Goal: Task Accomplishment & Management: Manage account settings

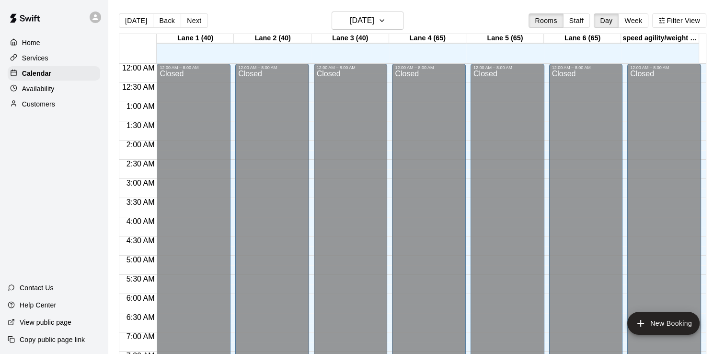
scroll to position [546, 0]
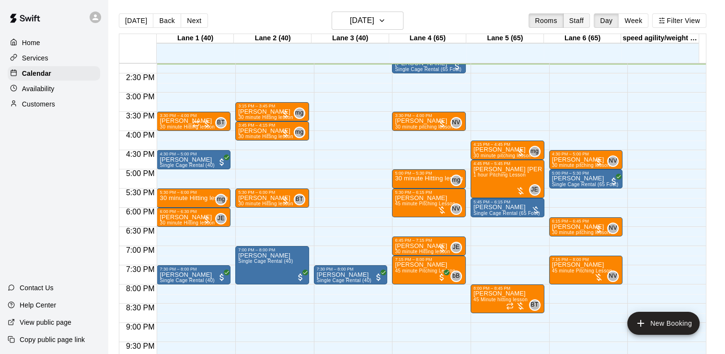
click at [590, 20] on button "Staff" at bounding box center [576, 20] width 27 height 14
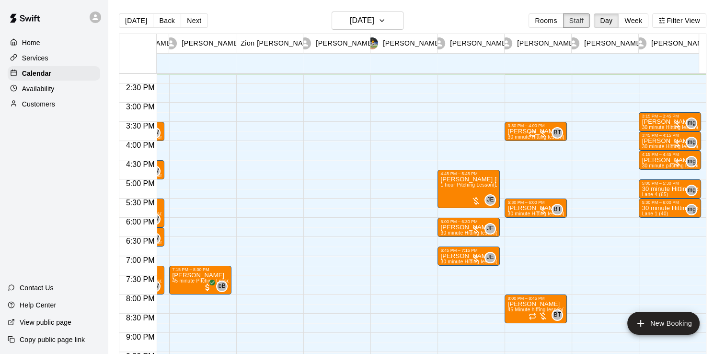
scroll to position [0, 0]
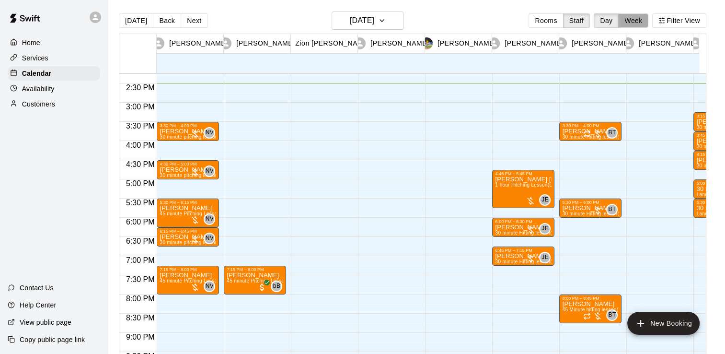
click at [648, 19] on button "Week" at bounding box center [633, 20] width 30 height 14
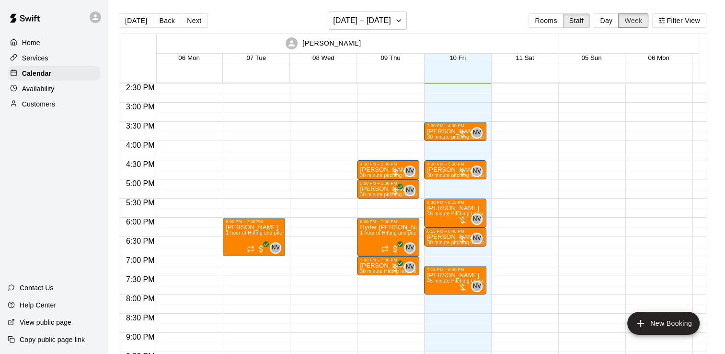
scroll to position [0, 69]
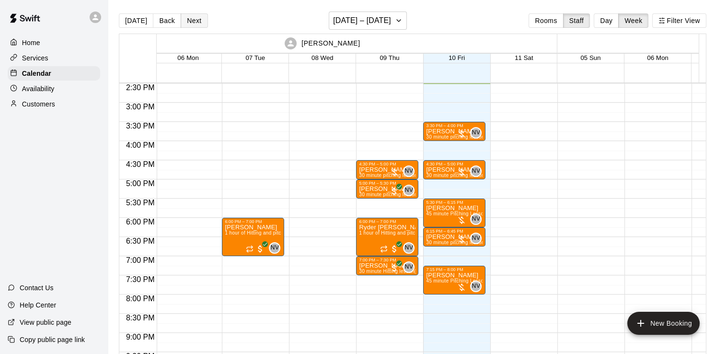
click at [196, 21] on button "Next" at bounding box center [194, 20] width 27 height 14
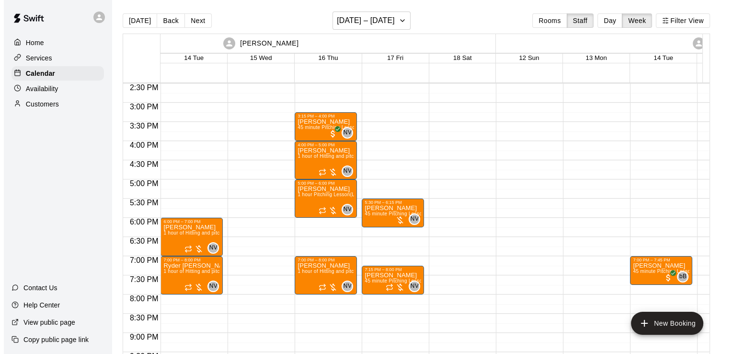
scroll to position [0, 136]
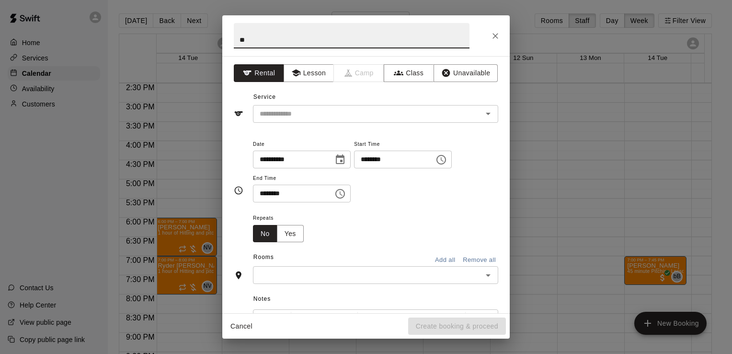
type input "*"
click at [314, 75] on button "Lesson" at bounding box center [309, 73] width 50 height 18
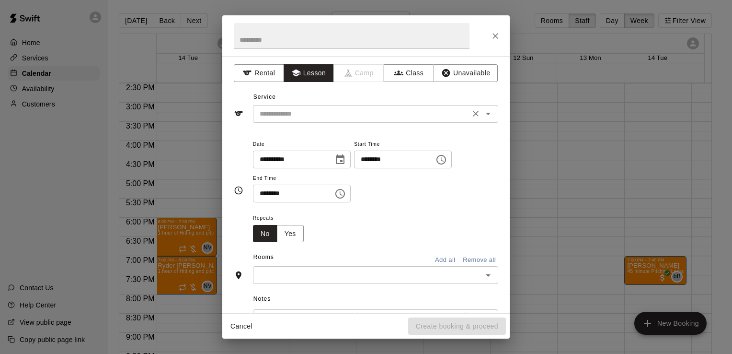
click at [317, 108] on input "text" at bounding box center [361, 114] width 211 height 12
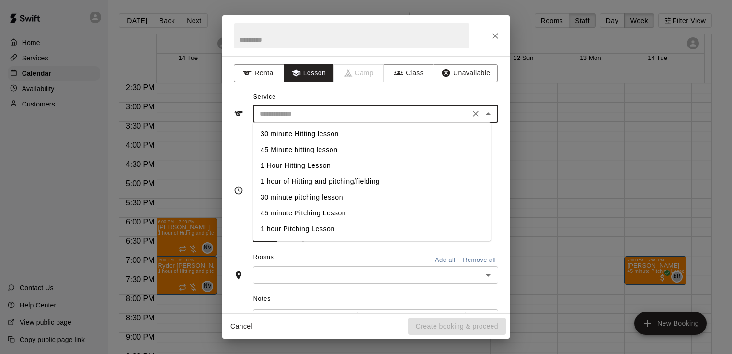
click at [307, 181] on li "1 hour of Hitting and pitching/fielding" at bounding box center [372, 181] width 238 height 16
type input "**********"
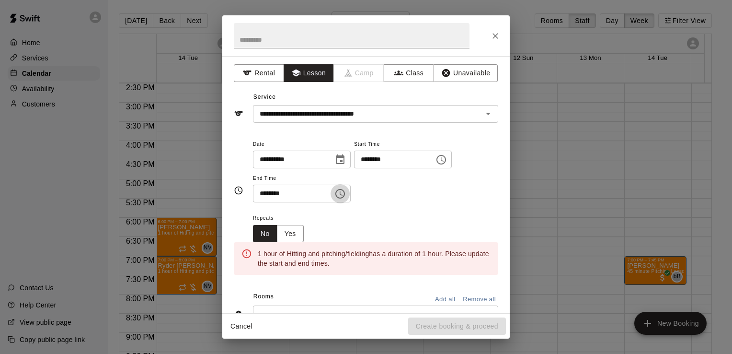
click at [346, 192] on icon "Choose time, selected time is 8:30 PM" at bounding box center [340, 194] width 12 height 12
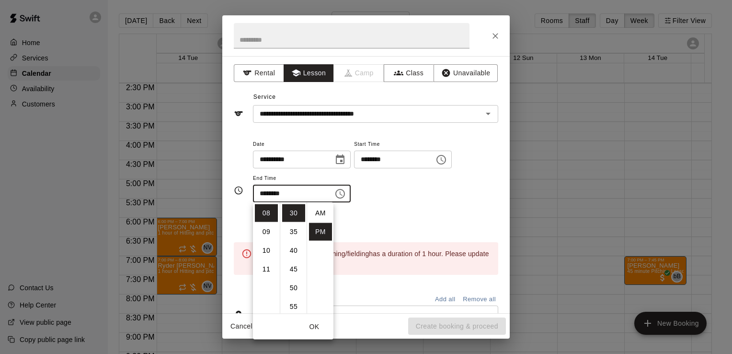
scroll to position [17, 0]
click at [270, 229] on li "09" at bounding box center [266, 232] width 23 height 18
click at [295, 215] on li "00" at bounding box center [293, 213] width 23 height 18
type input "********"
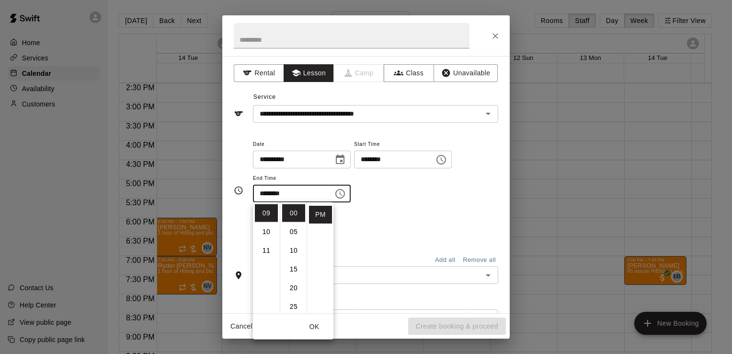
click at [434, 231] on div "Repeats No Yes" at bounding box center [375, 227] width 245 height 30
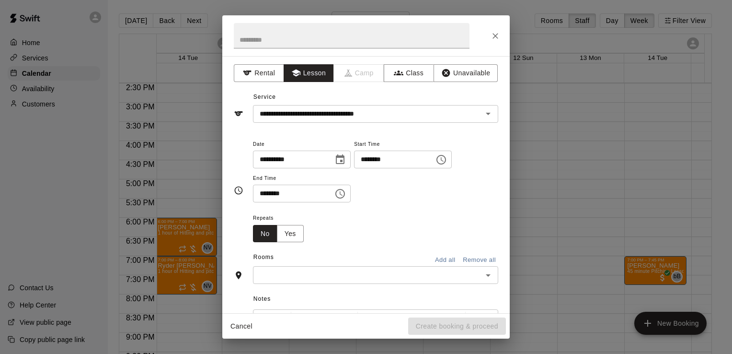
click at [398, 275] on input "text" at bounding box center [368, 275] width 224 height 12
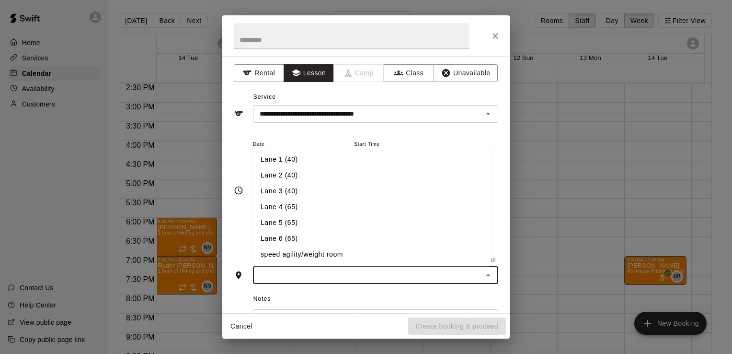
click at [356, 234] on li "Lane 6 (65)" at bounding box center [372, 239] width 238 height 16
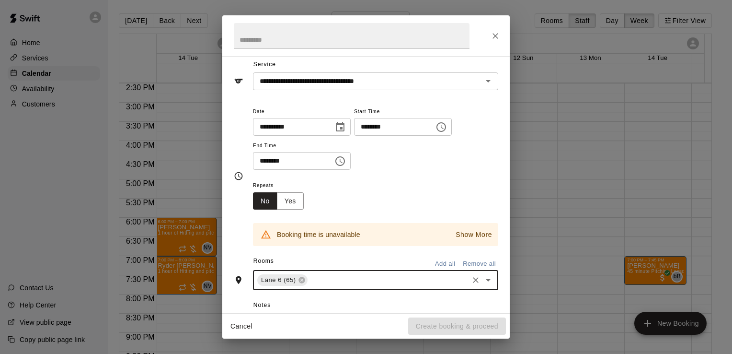
scroll to position [35, 0]
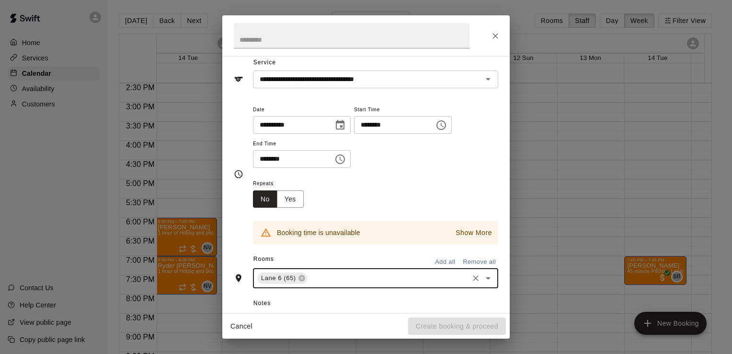
click at [472, 278] on icon "Clear" at bounding box center [476, 278] width 10 height 10
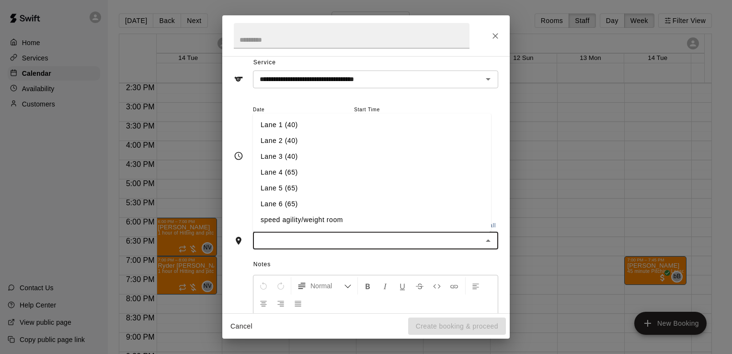
click at [471, 243] on input "text" at bounding box center [368, 240] width 224 height 12
click at [380, 183] on li "Lane 5 (65)" at bounding box center [372, 189] width 238 height 16
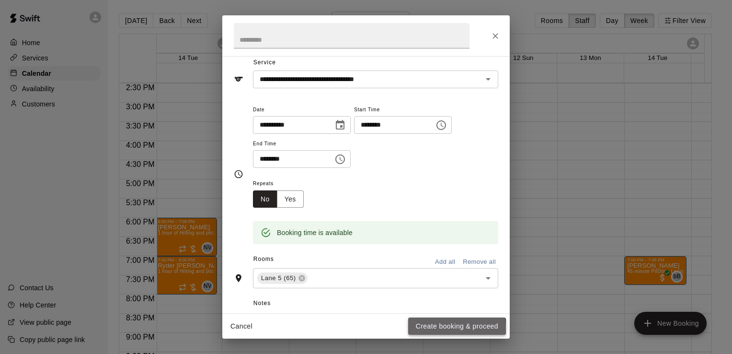
click at [432, 328] on button "Create booking & proceed" at bounding box center [457, 326] width 98 height 18
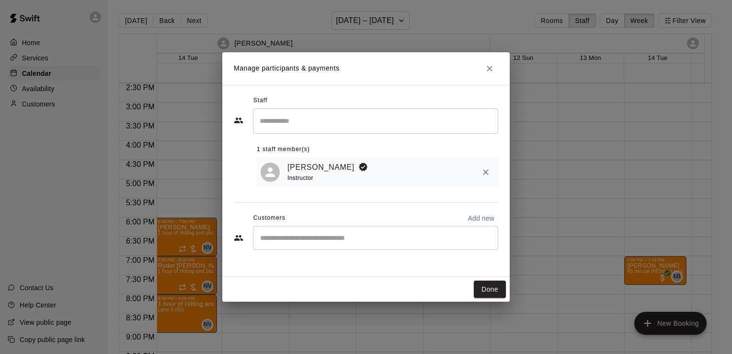
click at [376, 116] on input "Search staff" at bounding box center [375, 121] width 237 height 17
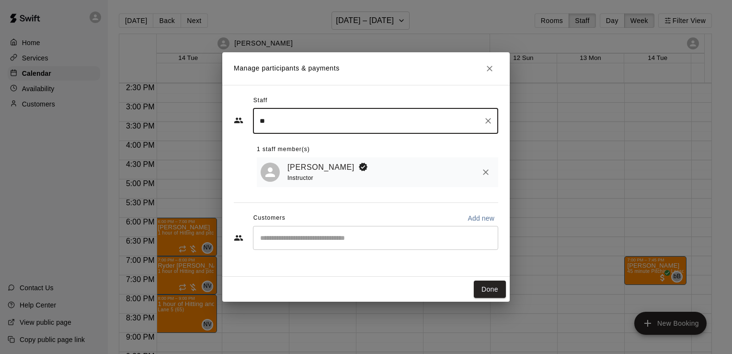
type input "*"
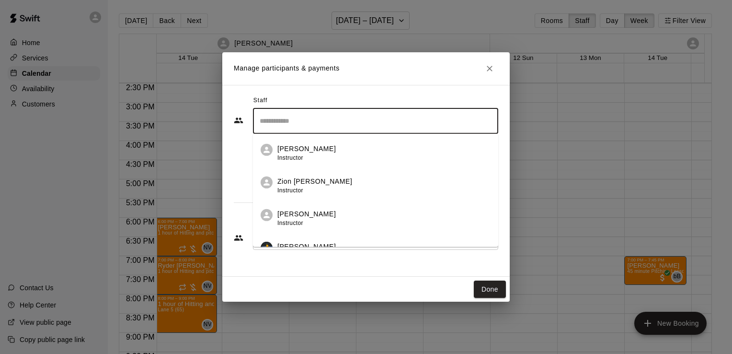
click at [303, 265] on div "Staff ​ [PERSON_NAME] Instructor Zion [PERSON_NAME] Instructor [PERSON_NAME] In…" at bounding box center [366, 181] width 288 height 192
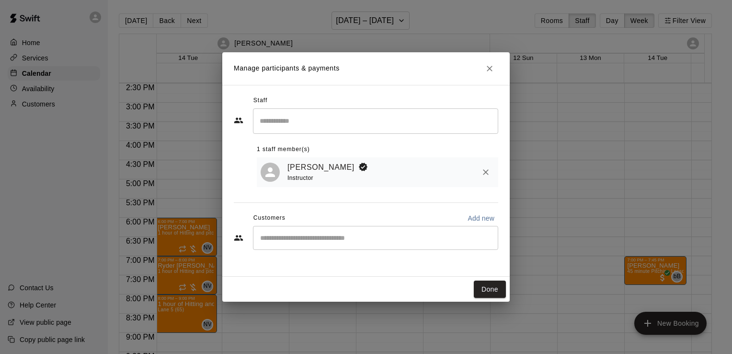
click at [315, 245] on div "​" at bounding box center [375, 238] width 245 height 24
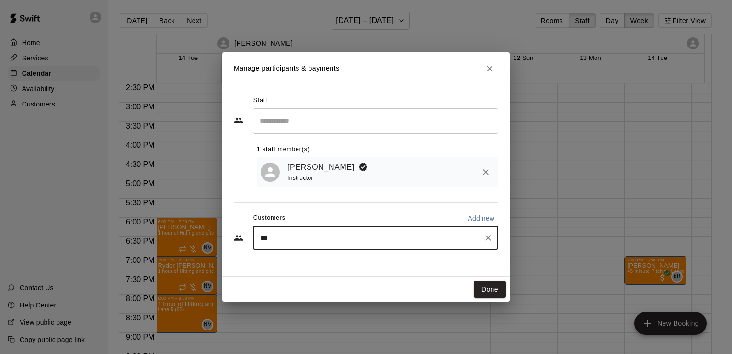
type input "****"
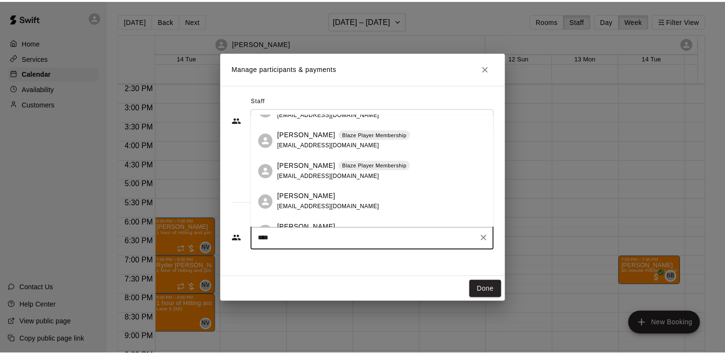
scroll to position [50, 0]
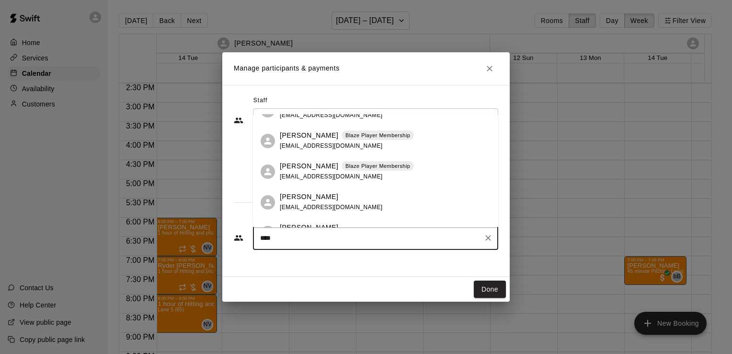
click at [325, 172] on div "[PERSON_NAME] Blaze Player Membership [EMAIL_ADDRESS][DOMAIN_NAME]" at bounding box center [347, 171] width 134 height 21
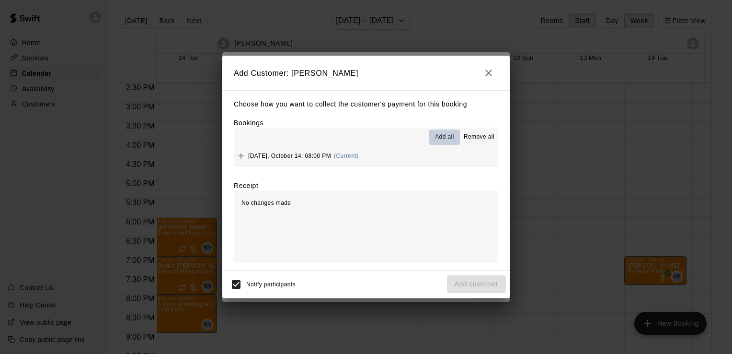
click at [444, 135] on span "Add all" at bounding box center [444, 137] width 19 height 10
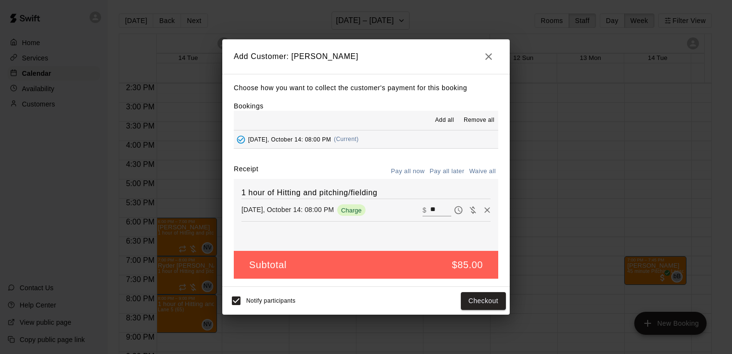
click at [443, 172] on button "Pay all later" at bounding box center [447, 171] width 40 height 15
click at [484, 298] on button "Add customer" at bounding box center [476, 301] width 59 height 18
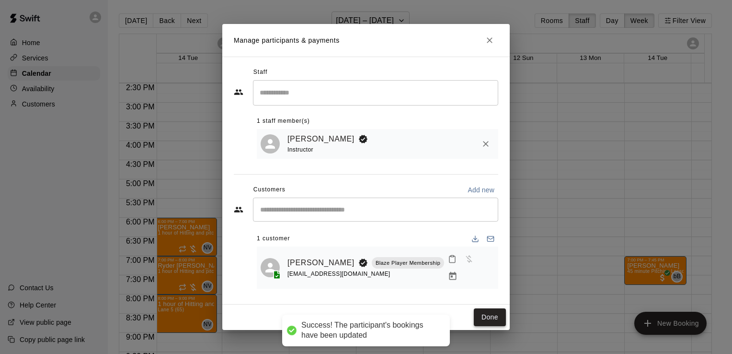
click at [493, 310] on button "Done" at bounding box center [490, 317] width 32 height 18
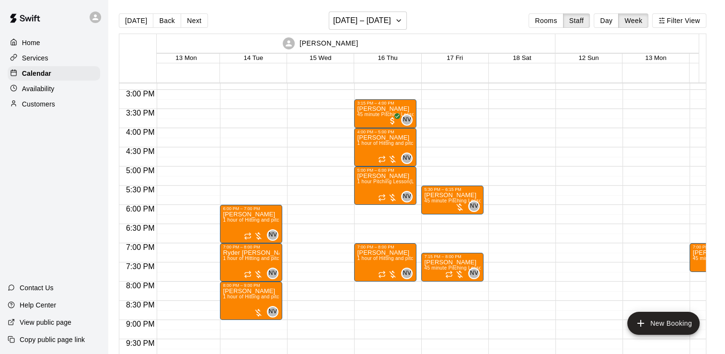
scroll to position [0, 69]
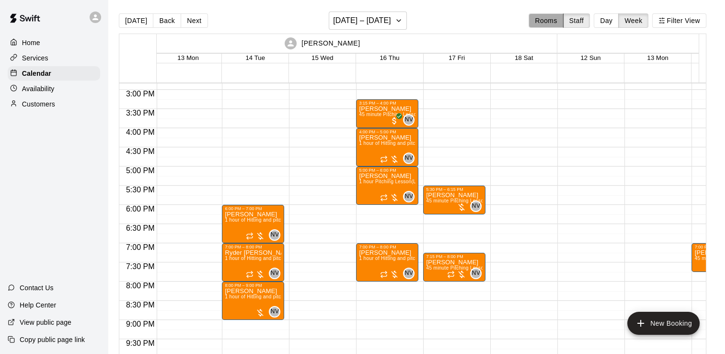
click at [557, 16] on button "Rooms" at bounding box center [546, 20] width 35 height 14
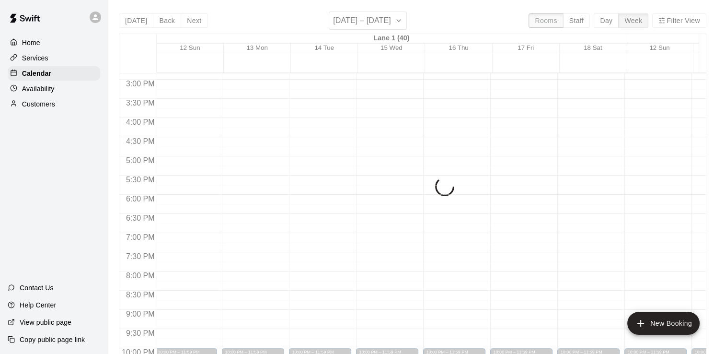
scroll to position [569, 0]
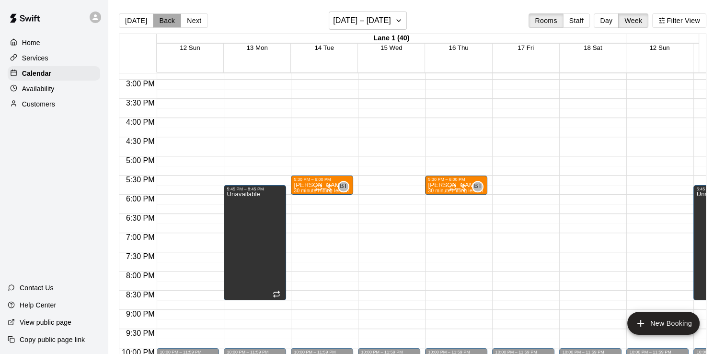
click at [170, 17] on button "Back" at bounding box center [167, 20] width 28 height 14
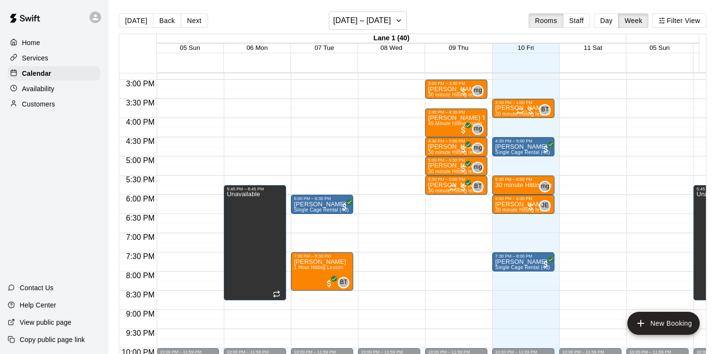
drag, startPoint x: 614, startPoint y: 15, endPoint x: 604, endPoint y: 3, distance: 16.3
drag, startPoint x: 604, startPoint y: 3, endPoint x: 520, endPoint y: 28, distance: 87.5
click at [520, 28] on div "[DATE] Back Next [DATE] – [DATE] Rooms Staff Day Week Filter View" at bounding box center [413, 23] width 588 height 22
click at [612, 12] on div "[DATE] Back Next [DATE] – [DATE] Rooms Staff Day Week Filter View" at bounding box center [413, 23] width 588 height 22
click at [612, 17] on button "Day" at bounding box center [606, 20] width 25 height 14
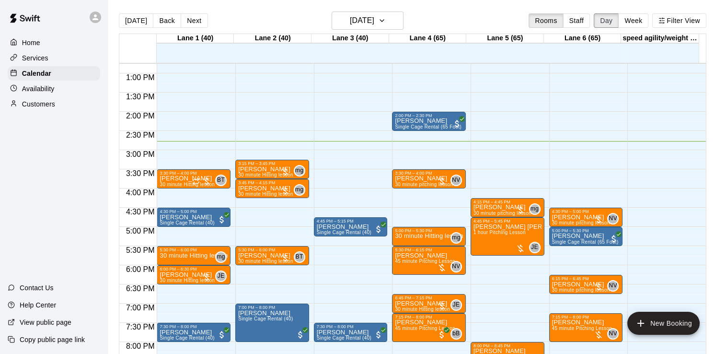
scroll to position [456, 0]
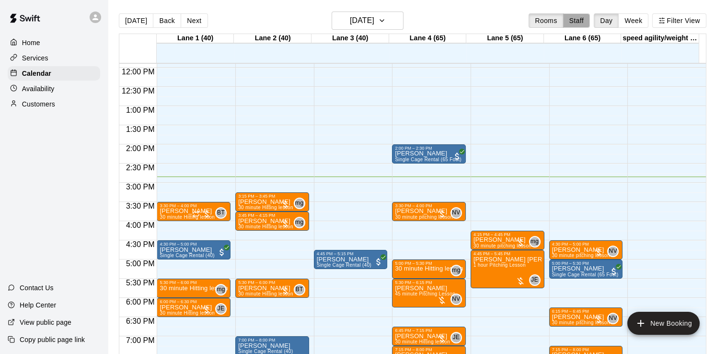
click at [579, 25] on button "Staff" at bounding box center [576, 20] width 27 height 14
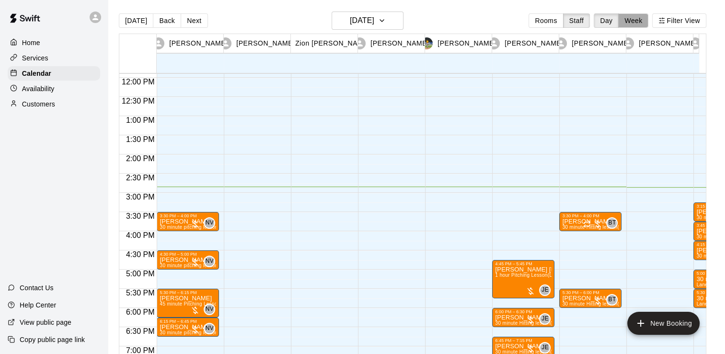
click at [642, 16] on button "Week" at bounding box center [633, 20] width 30 height 14
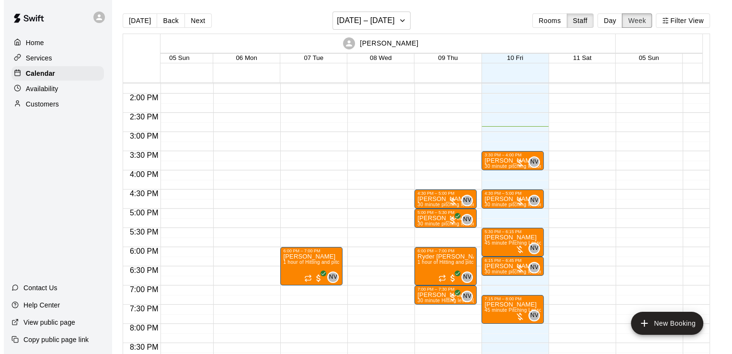
scroll to position [0, 18]
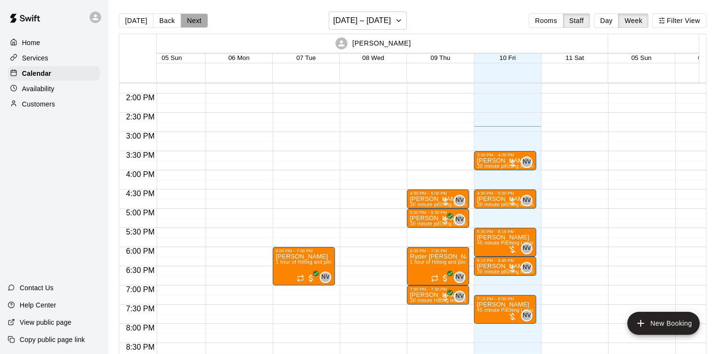
click at [199, 21] on button "Next" at bounding box center [194, 20] width 27 height 14
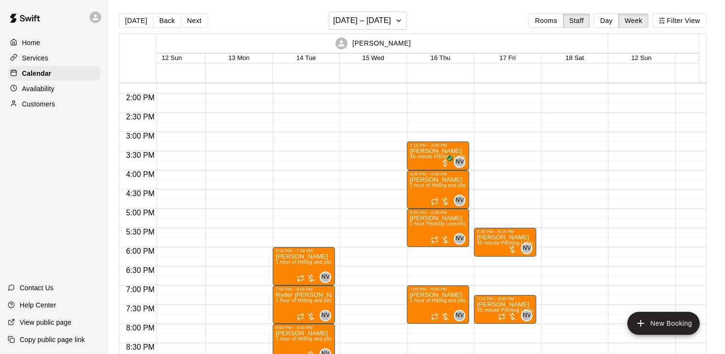
click at [501, 200] on div "5:30 PM – 6:15 PM [PERSON_NAME] 45 minute Pitching Lesson (Lane 4 (65)) NV 0 7:…" at bounding box center [505, 17] width 62 height 920
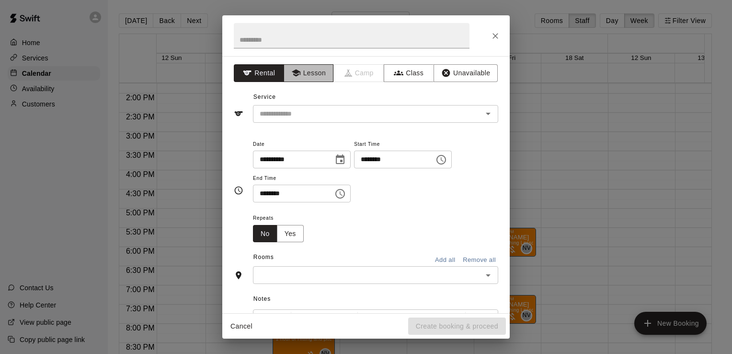
click at [311, 76] on button "Lesson" at bounding box center [309, 73] width 50 height 18
click at [330, 111] on input "text" at bounding box center [361, 114] width 211 height 12
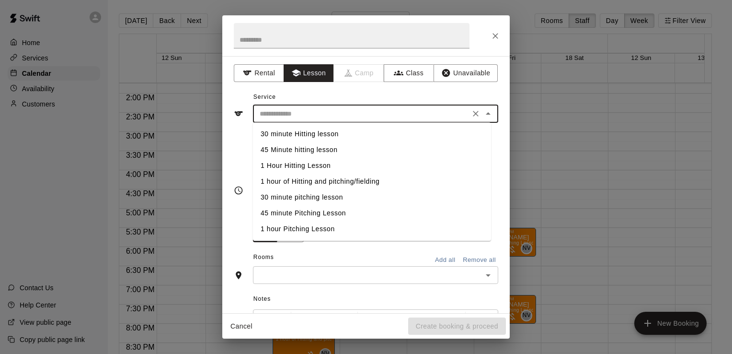
click at [327, 196] on li "30 minute pitching lesson" at bounding box center [372, 197] width 238 height 16
type input "**********"
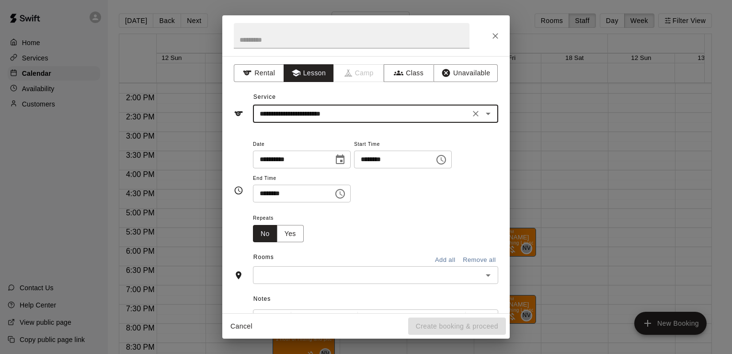
click at [446, 160] on icon "Choose time, selected time is 4:45 PM" at bounding box center [442, 160] width 10 height 10
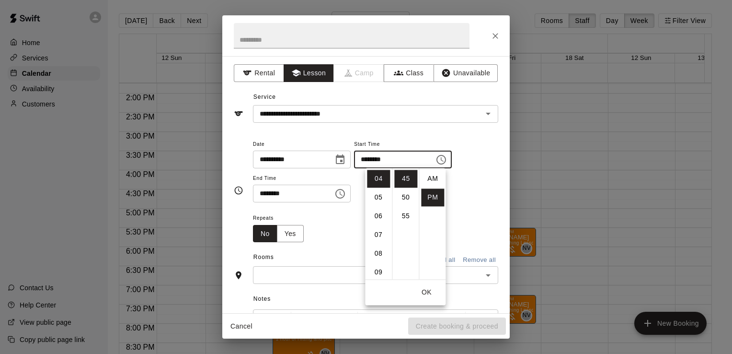
scroll to position [17, 0]
click at [404, 194] on li "30" at bounding box center [405, 187] width 23 height 18
type input "********"
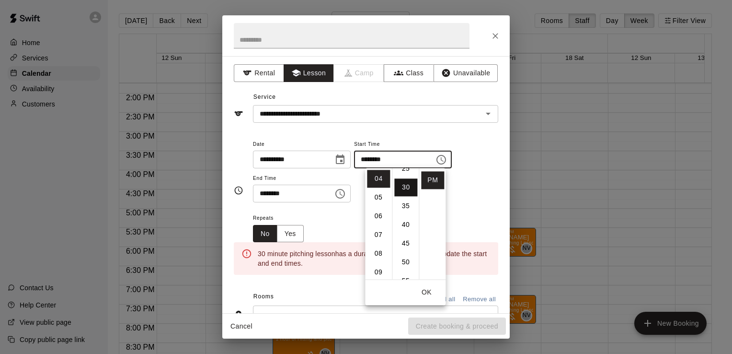
scroll to position [112, 0]
click at [346, 195] on icon "Choose time, selected time is 5:15 PM" at bounding box center [340, 194] width 12 height 12
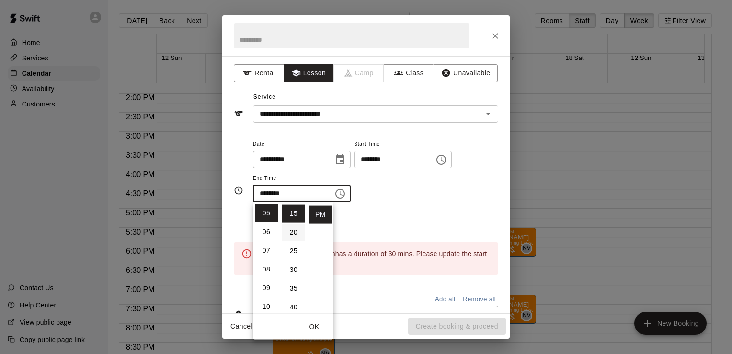
scroll to position [0, 0]
click at [295, 213] on li "00" at bounding box center [293, 213] width 23 height 18
type input "********"
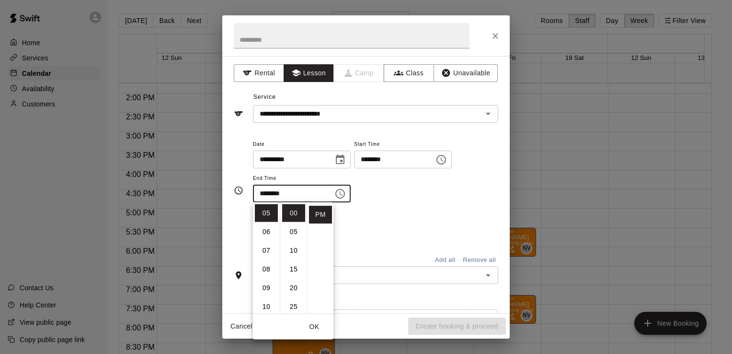
click at [403, 201] on div "**********" at bounding box center [375, 170] width 245 height 65
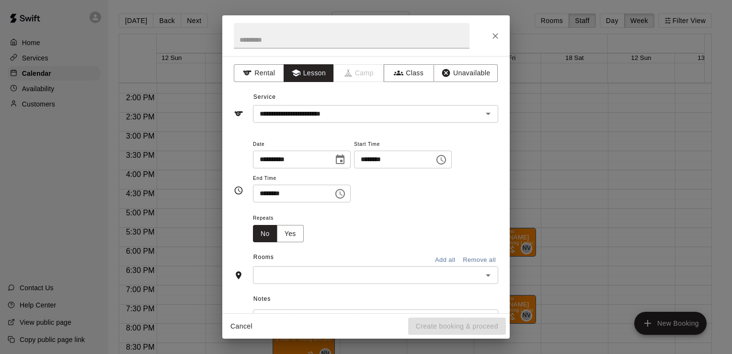
click at [414, 279] on input "text" at bounding box center [368, 275] width 224 height 12
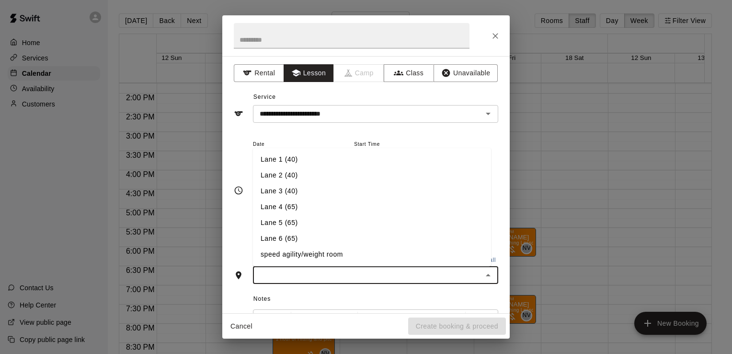
click at [401, 243] on li "Lane 6 (65)" at bounding box center [372, 239] width 238 height 16
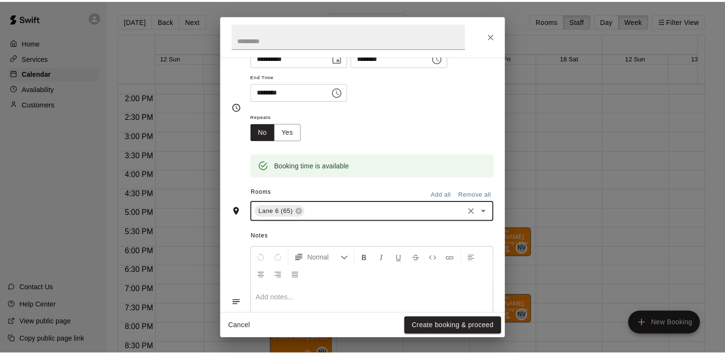
scroll to position [163, 0]
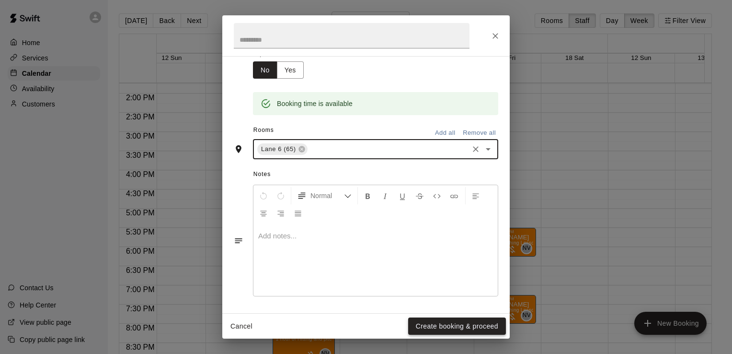
click at [433, 321] on button "Create booking & proceed" at bounding box center [457, 326] width 98 height 18
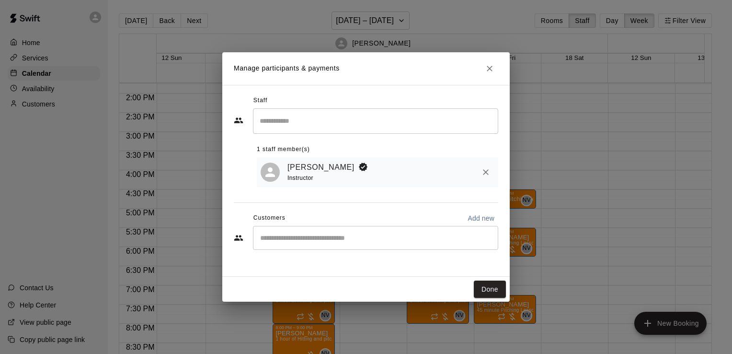
click at [376, 245] on div "​" at bounding box center [375, 238] width 245 height 24
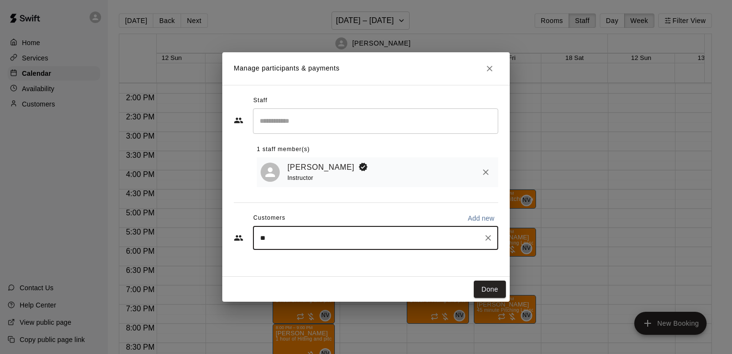
type input "***"
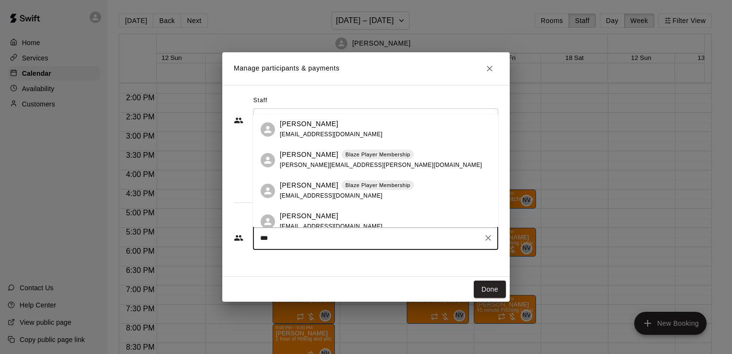
click at [380, 164] on div "[PERSON_NAME] Blaze Player Membership [PERSON_NAME][EMAIL_ADDRESS][PERSON_NAME]…" at bounding box center [381, 160] width 202 height 21
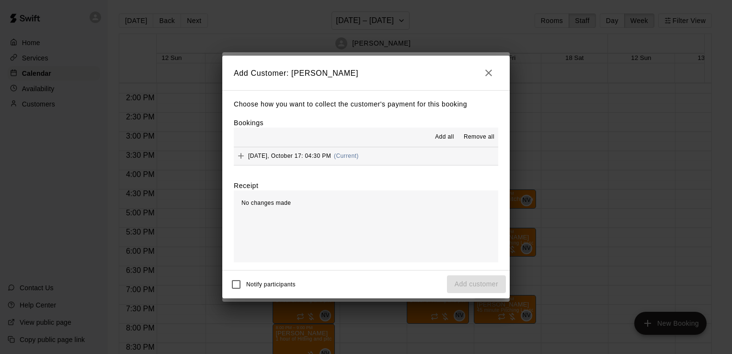
click at [448, 140] on span "Add all" at bounding box center [444, 137] width 19 height 10
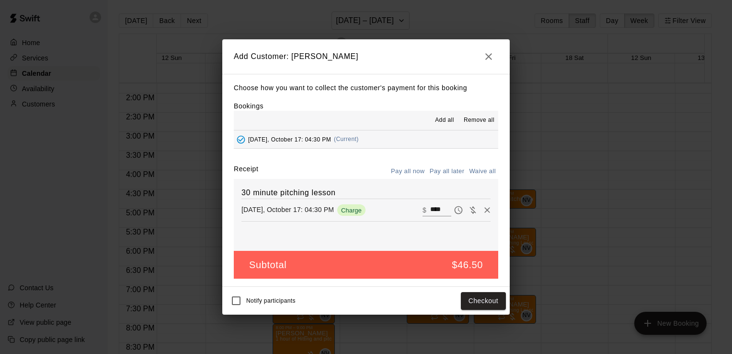
click at [451, 171] on button "Pay all later" at bounding box center [447, 171] width 40 height 15
click at [461, 298] on button "Add customer" at bounding box center [476, 301] width 59 height 18
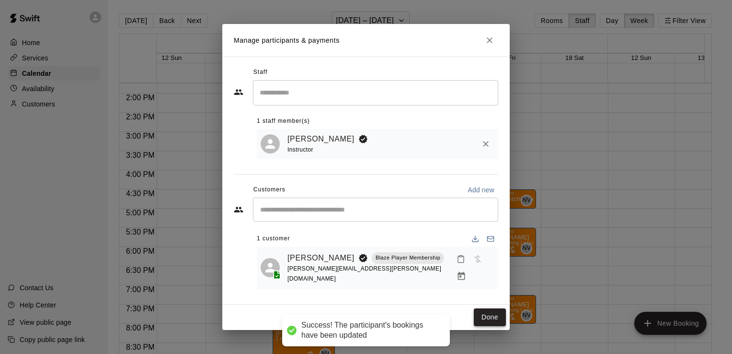
click at [489, 309] on button "Done" at bounding box center [490, 317] width 32 height 18
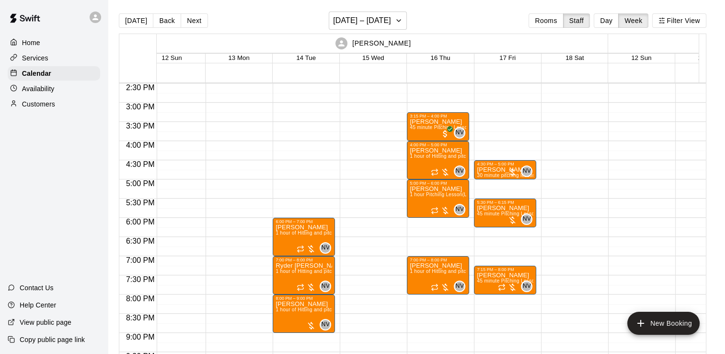
scroll to position [556, 18]
click at [165, 24] on button "Back" at bounding box center [167, 20] width 28 height 14
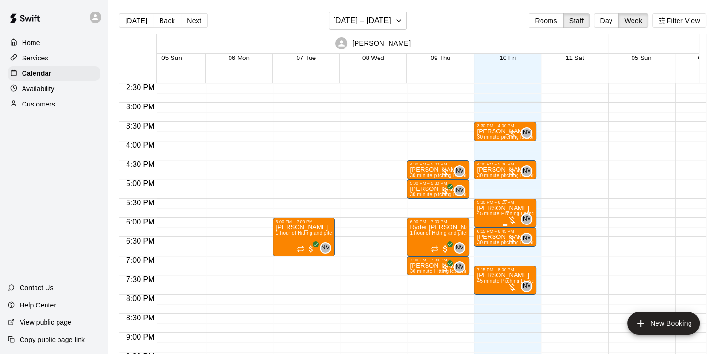
click at [493, 208] on p "[PERSON_NAME]" at bounding box center [505, 208] width 57 height 0
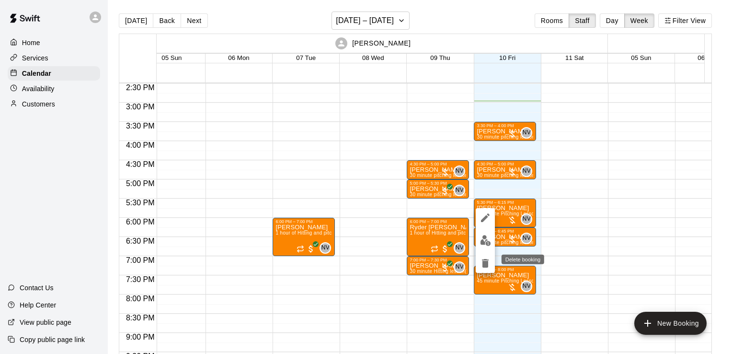
click at [484, 261] on icon "delete" at bounding box center [485, 263] width 7 height 9
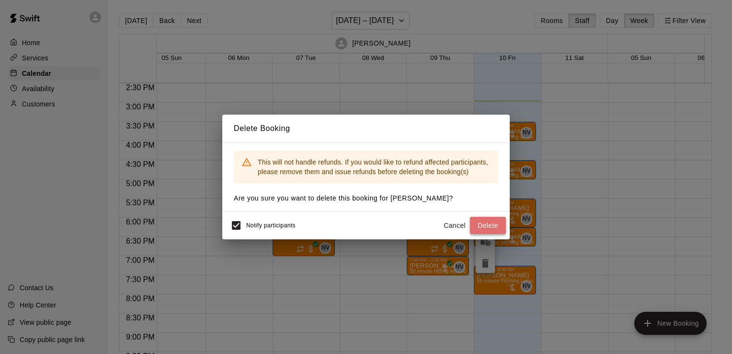
click at [483, 222] on button "Delete" at bounding box center [488, 226] width 36 height 18
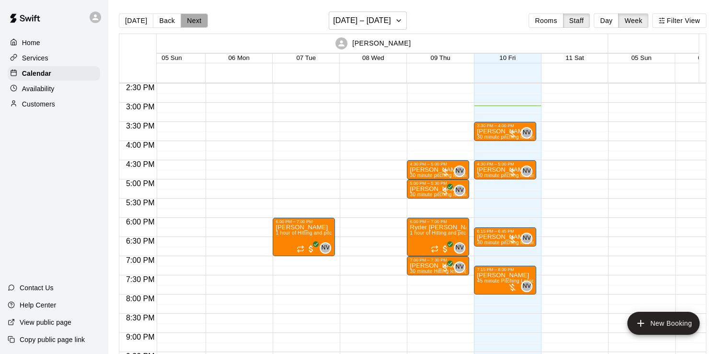
click at [199, 24] on button "Next" at bounding box center [194, 20] width 27 height 14
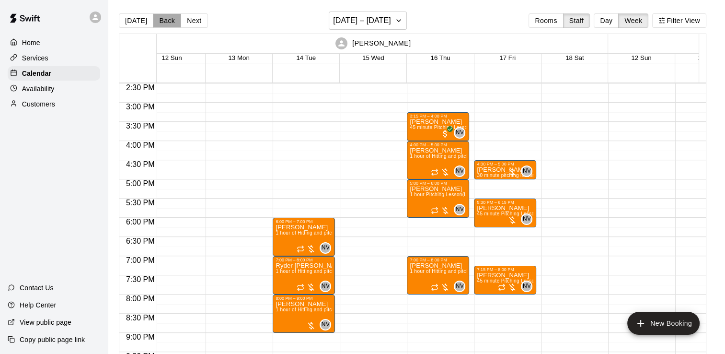
click at [154, 18] on button "Back" at bounding box center [167, 20] width 28 height 14
